Goal: Task Accomplishment & Management: Manage account settings

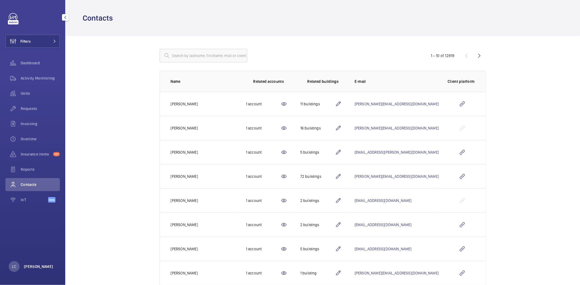
click at [31, 268] on p "[PERSON_NAME]" at bounding box center [38, 266] width 29 height 5
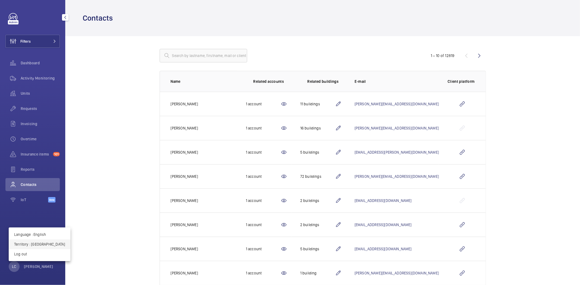
click at [36, 245] on p "Territory : France" at bounding box center [39, 244] width 51 height 5
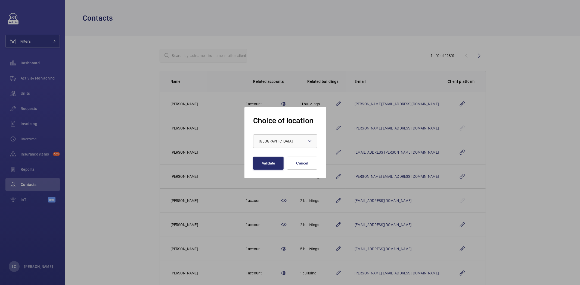
click at [269, 138] on div at bounding box center [285, 141] width 64 height 13
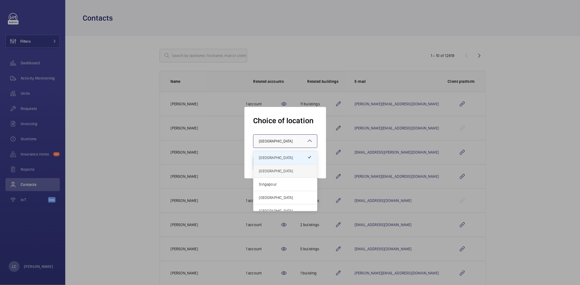
click at [270, 173] on span "[GEOGRAPHIC_DATA]" at bounding box center [285, 170] width 53 height 5
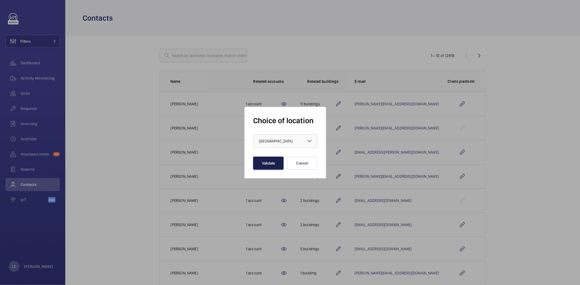
click at [267, 158] on button "Validate" at bounding box center [268, 163] width 30 height 13
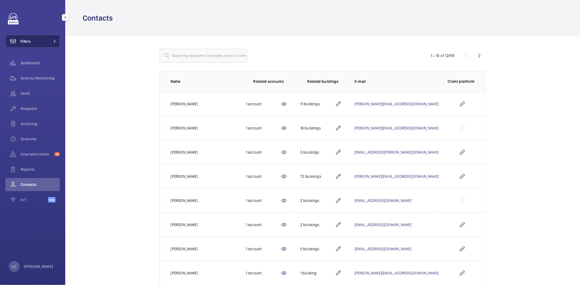
click at [48, 45] on button "Filters" at bounding box center [32, 41] width 54 height 13
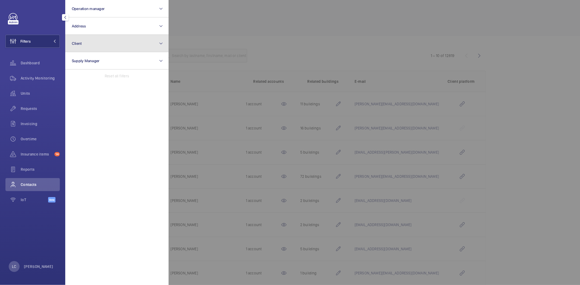
click at [73, 45] on span "Client" at bounding box center [77, 43] width 10 height 4
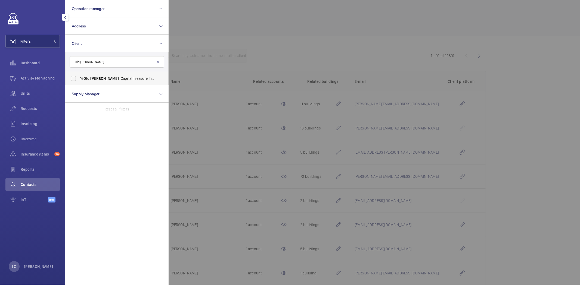
type input "old [PERSON_NAME]"
click at [111, 77] on span "16 Old [PERSON_NAME] , Capital Treasure Investments Limited, C/O Helix Property…" at bounding box center [117, 78] width 75 height 5
click at [79, 77] on input "16 Old [PERSON_NAME] , Capital Treasure Investments Limited, C/O Helix Property…" at bounding box center [73, 78] width 11 height 11
checkbox input "true"
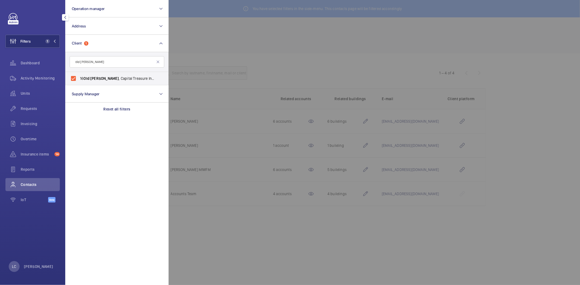
click at [220, 43] on div at bounding box center [458, 142] width 580 height 285
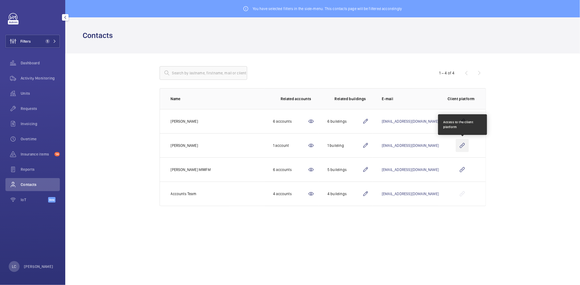
click at [463, 145] on wm-front-icon-button at bounding box center [461, 145] width 13 height 13
click at [28, 107] on span "Requests" at bounding box center [40, 108] width 39 height 5
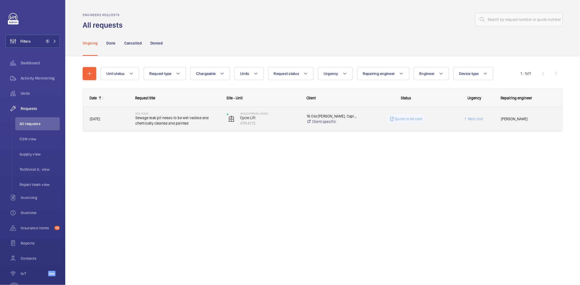
click at [189, 122] on span "Sewage leak pit needs to be wet vacked and chemically cleaned and painted" at bounding box center [177, 120] width 84 height 11
